Goal: Find contact information: Find contact information

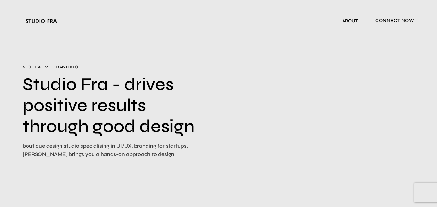
click at [394, 19] on span "connect now" at bounding box center [394, 21] width 39 height 11
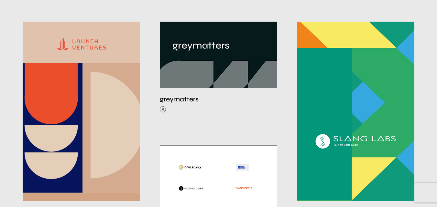
scroll to position [190, 0]
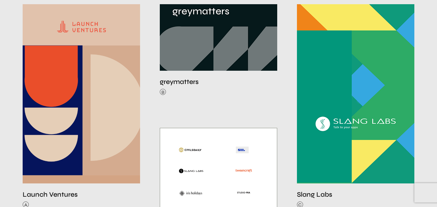
click at [217, 39] on img at bounding box center [218, 29] width 117 height 84
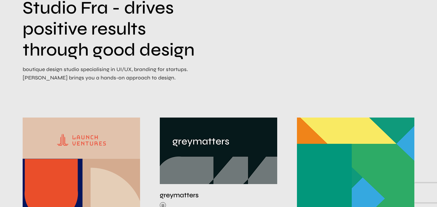
scroll to position [0, 0]
